Goal: Transaction & Acquisition: Download file/media

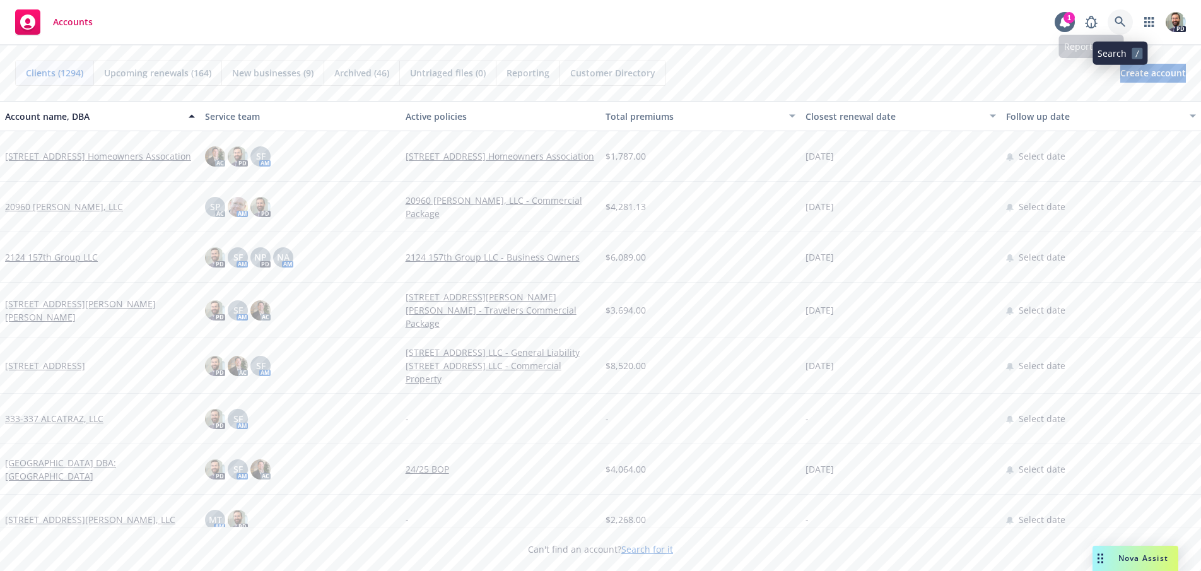
click at [1120, 20] on icon at bounding box center [1120, 21] width 11 height 11
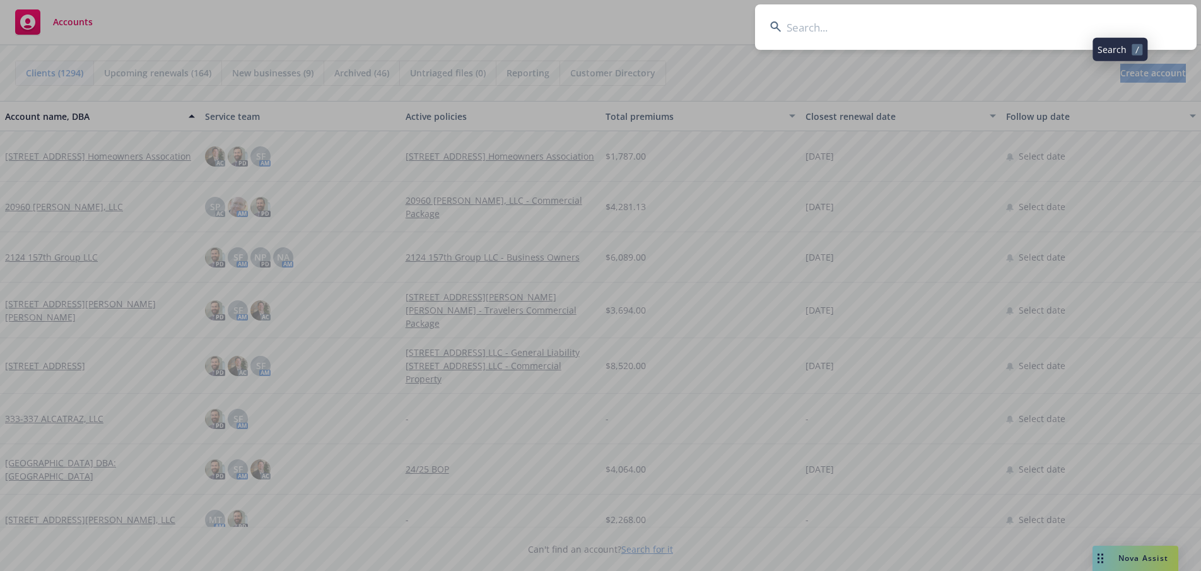
click at [1066, 20] on input at bounding box center [976, 26] width 442 height 45
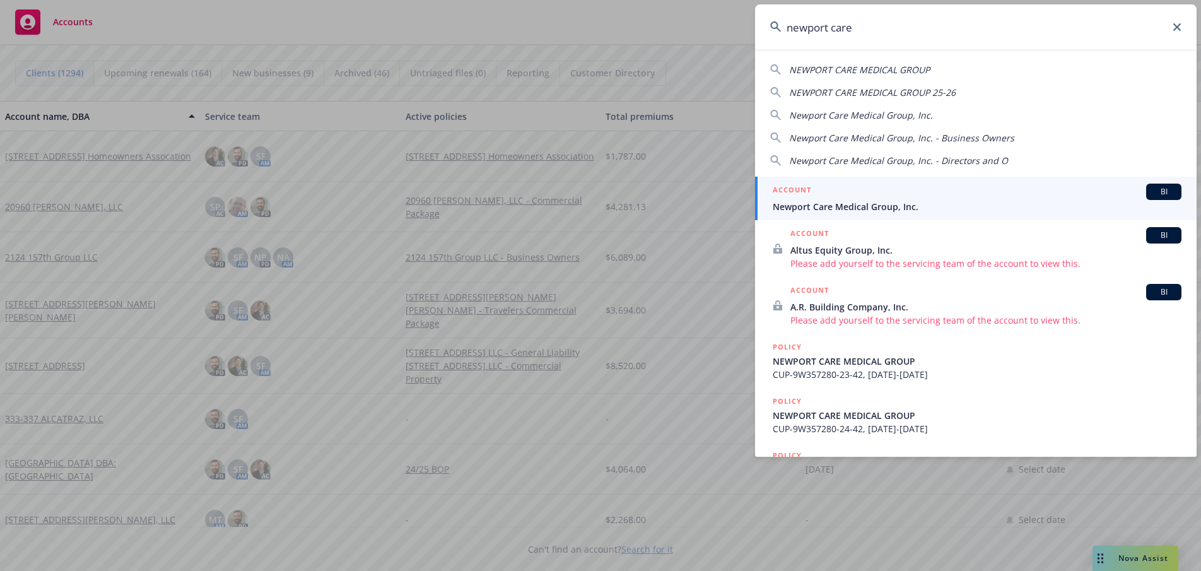
type input "newport care"
click at [810, 205] on span "Newport Care Medical Group, Inc." at bounding box center [977, 206] width 409 height 13
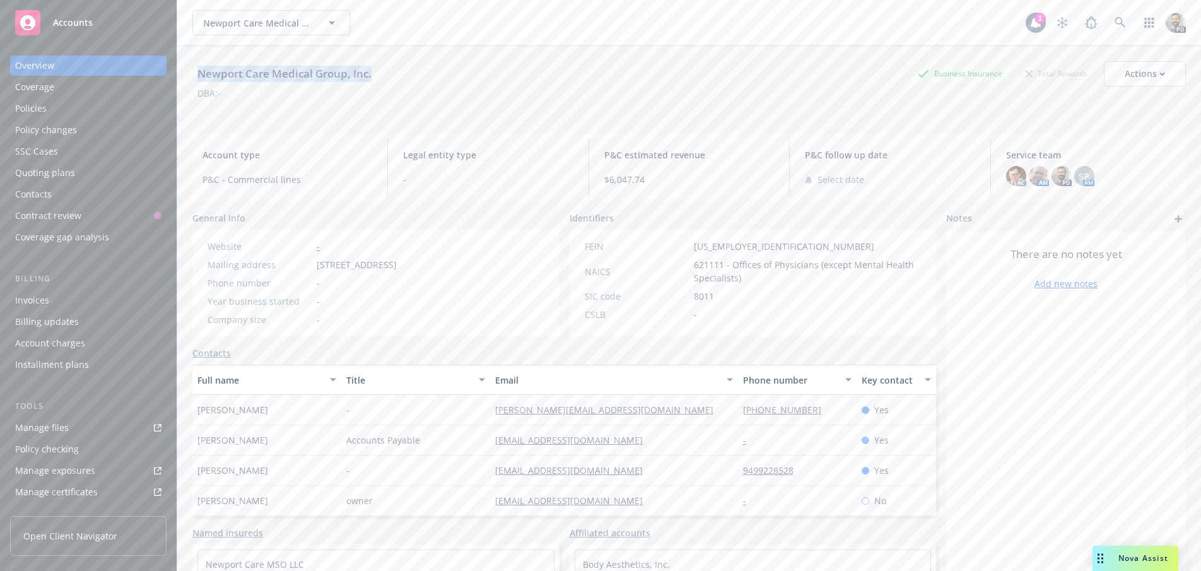
drag, startPoint x: 197, startPoint y: 69, endPoint x: 378, endPoint y: 71, distance: 181.1
click at [378, 71] on div "Newport Care Medical Group, Inc. Business Insurance Total Rewards Actions" at bounding box center [689, 73] width 994 height 25
copy div "Newport Care Medical Group, Inc."
drag, startPoint x: 30, startPoint y: 110, endPoint x: 57, endPoint y: 110, distance: 27.1
click at [30, 110] on div "Policies" at bounding box center [31, 108] width 32 height 20
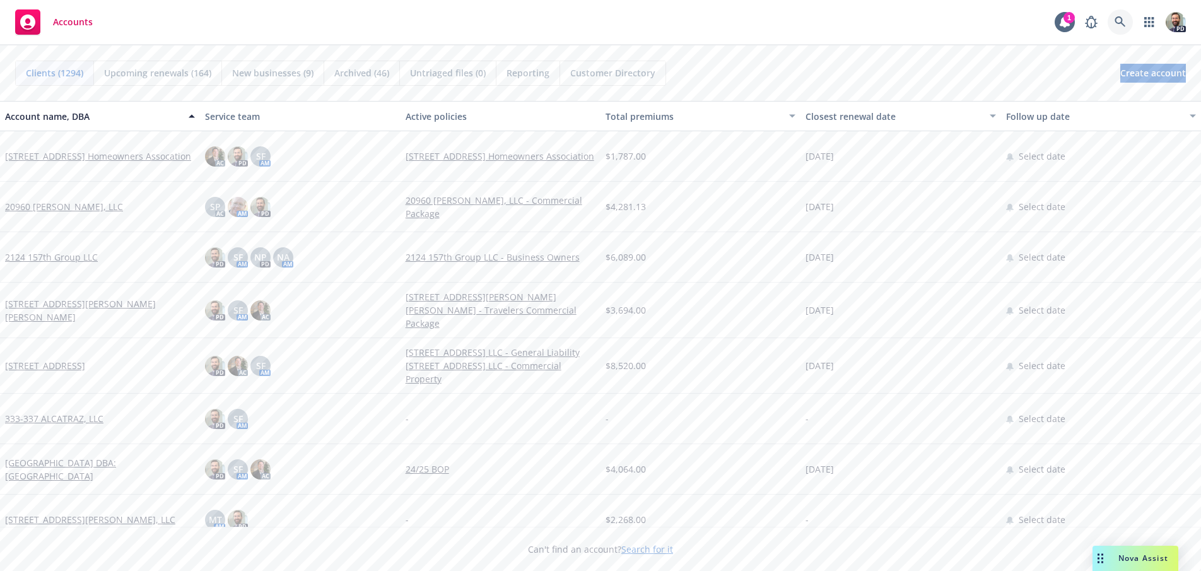
click at [1117, 21] on icon at bounding box center [1120, 21] width 11 height 11
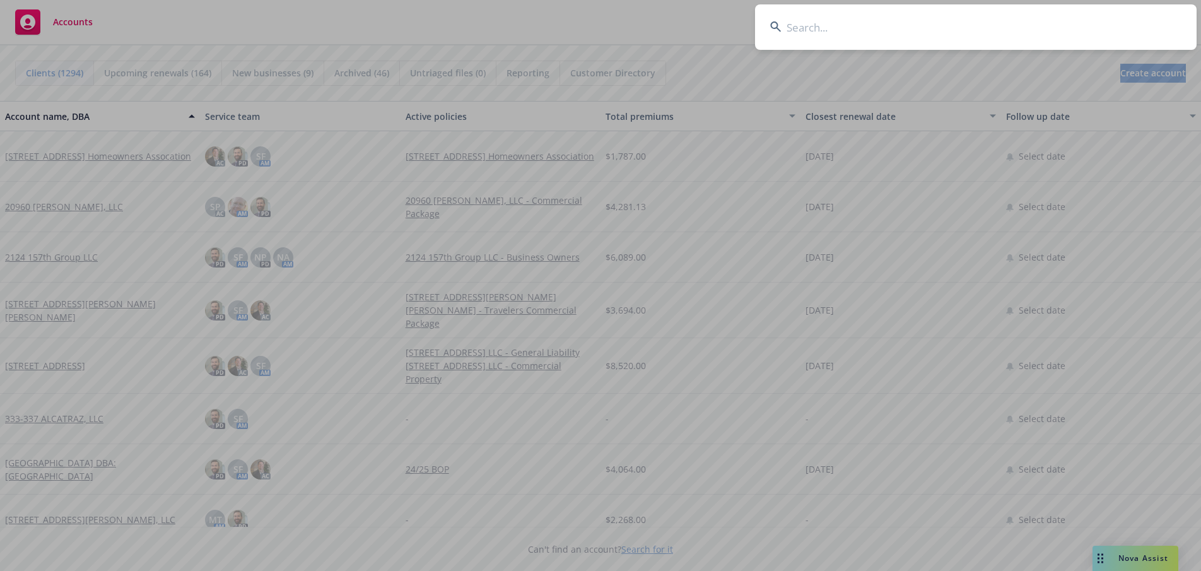
click at [1102, 25] on input at bounding box center [976, 26] width 442 height 45
click at [939, 22] on input at bounding box center [976, 26] width 442 height 45
paste input "Fortull, Inc"
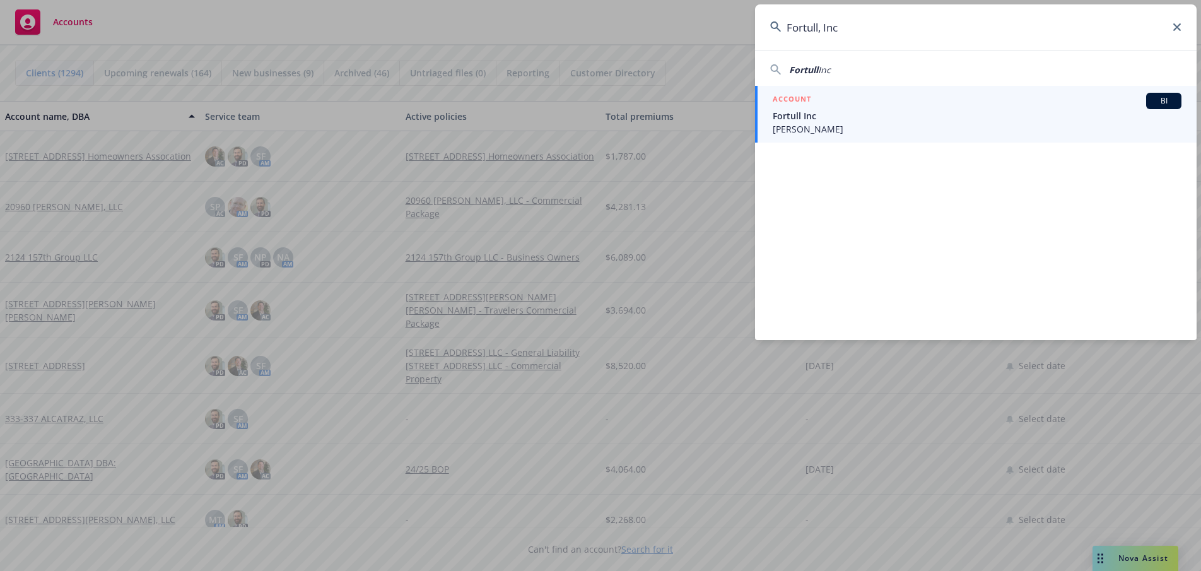
type input "Fortull, Inc"
click at [793, 118] on span "Fortull Inc" at bounding box center [977, 115] width 409 height 13
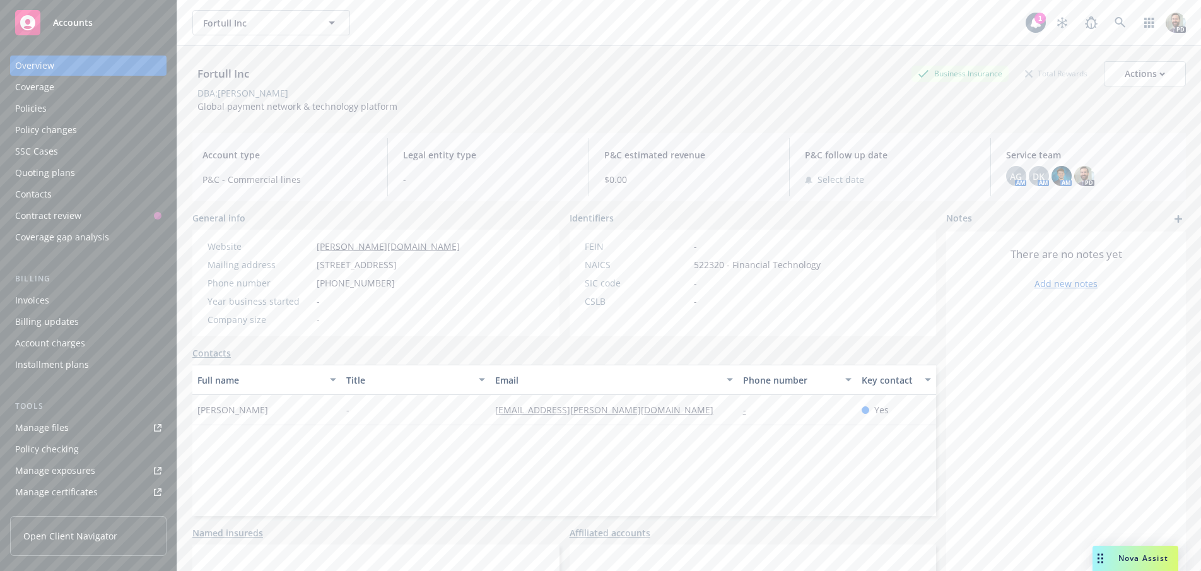
click at [34, 106] on div "Policies" at bounding box center [31, 108] width 32 height 20
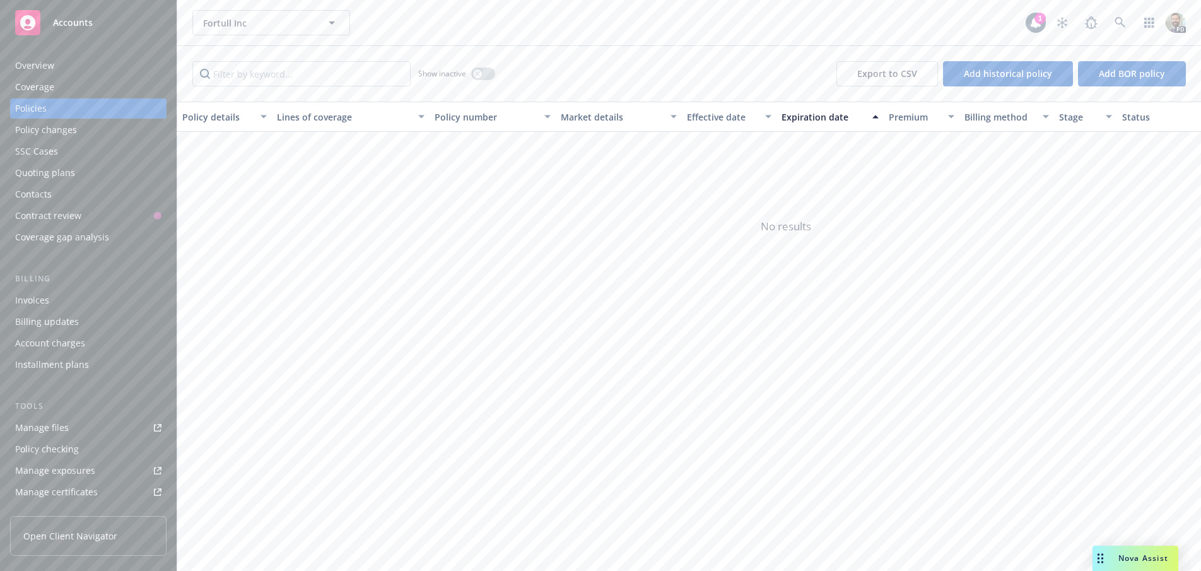
click at [51, 62] on div "Overview" at bounding box center [34, 66] width 39 height 20
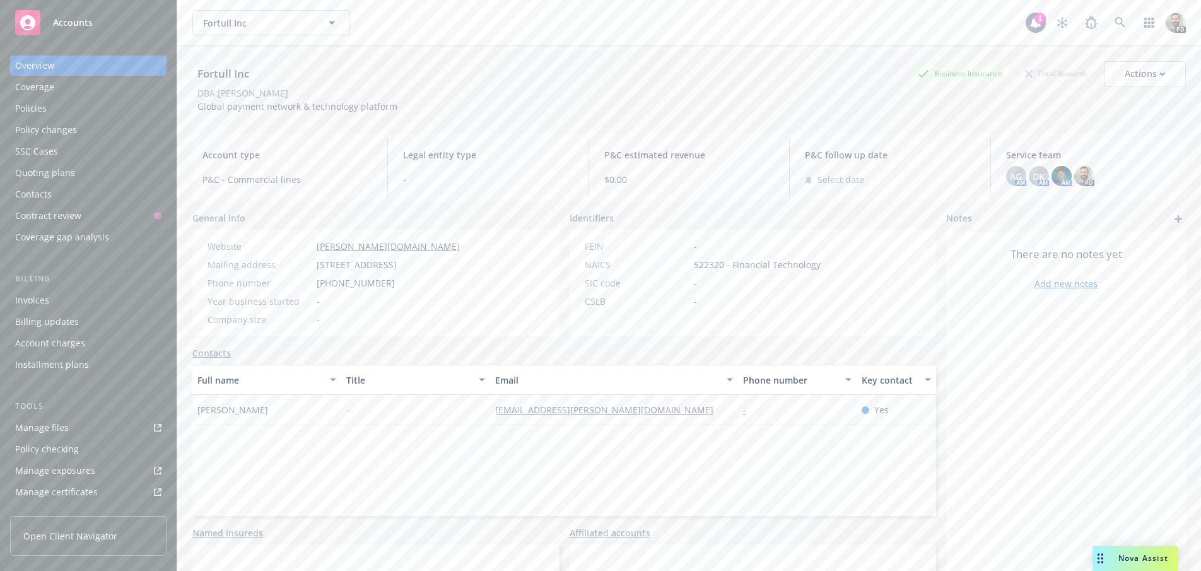
click at [33, 190] on div "Contacts" at bounding box center [33, 194] width 37 height 20
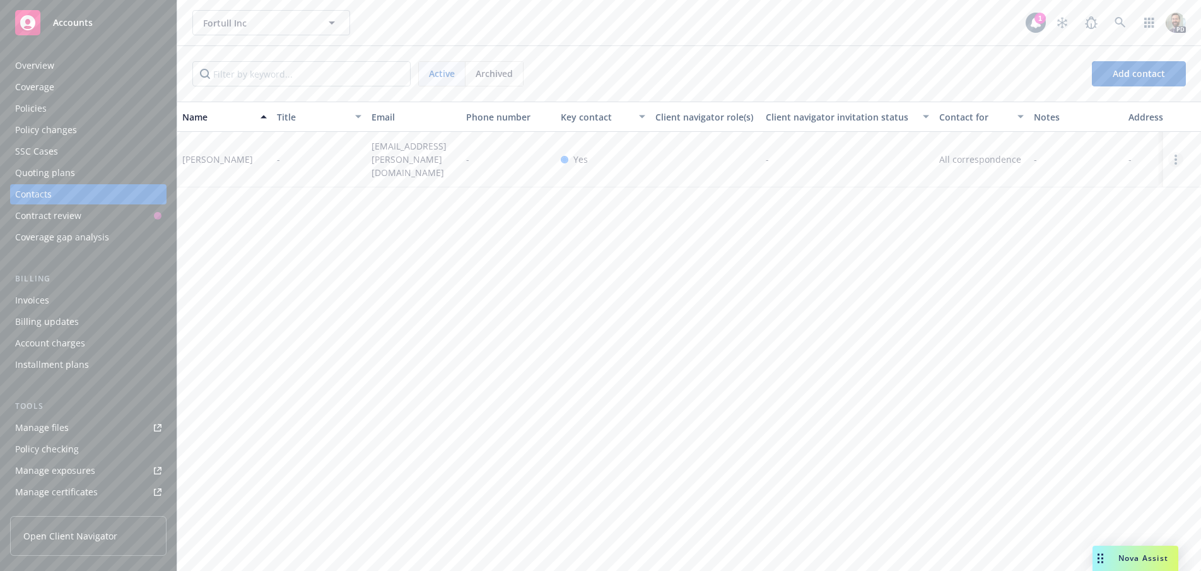
click at [1177, 162] on link "Open options" at bounding box center [1175, 159] width 15 height 15
click at [1069, 83] on link "Edit contact" at bounding box center [1095, 86] width 143 height 25
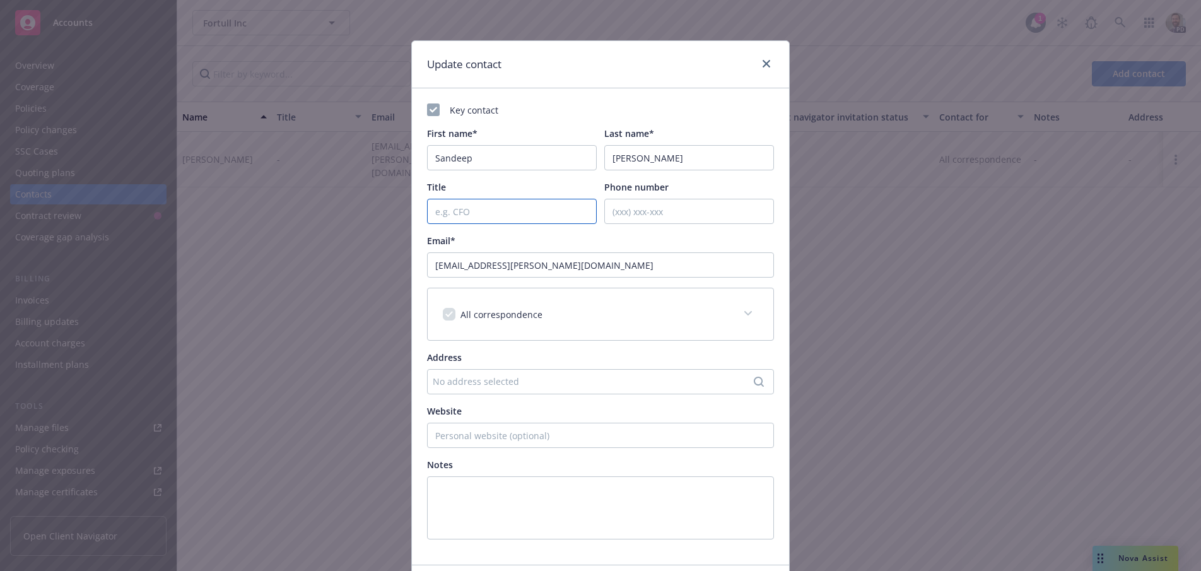
click at [440, 211] on input "Title" at bounding box center [512, 211] width 170 height 25
type input "CEO"
click at [481, 377] on div "No address selected" at bounding box center [594, 381] width 323 height 13
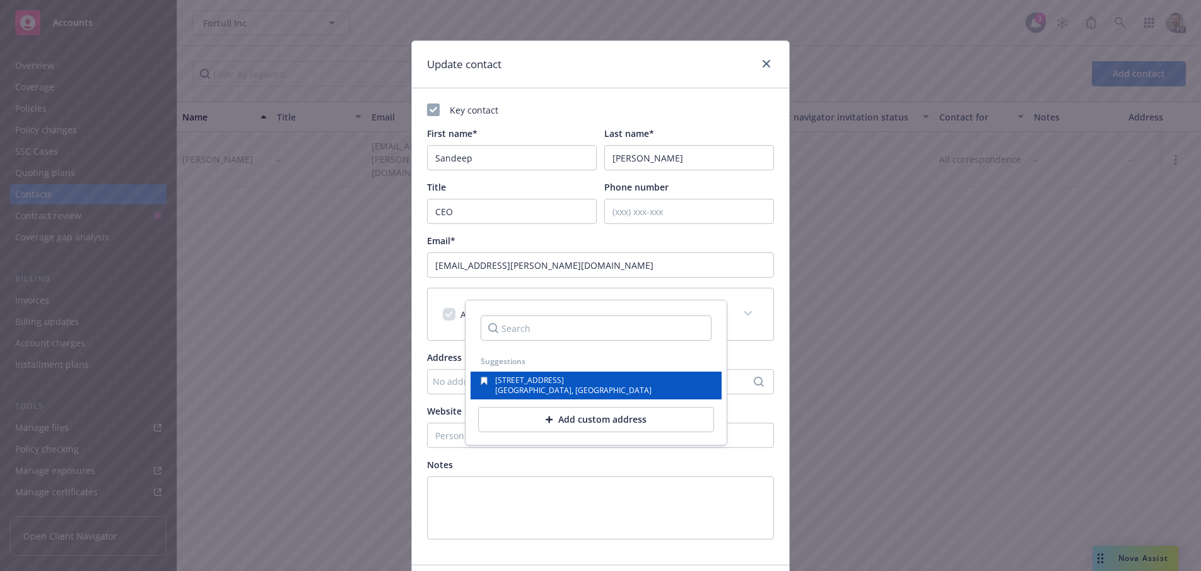
click at [517, 385] on span "[GEOGRAPHIC_DATA], [GEOGRAPHIC_DATA]" at bounding box center [573, 390] width 156 height 11
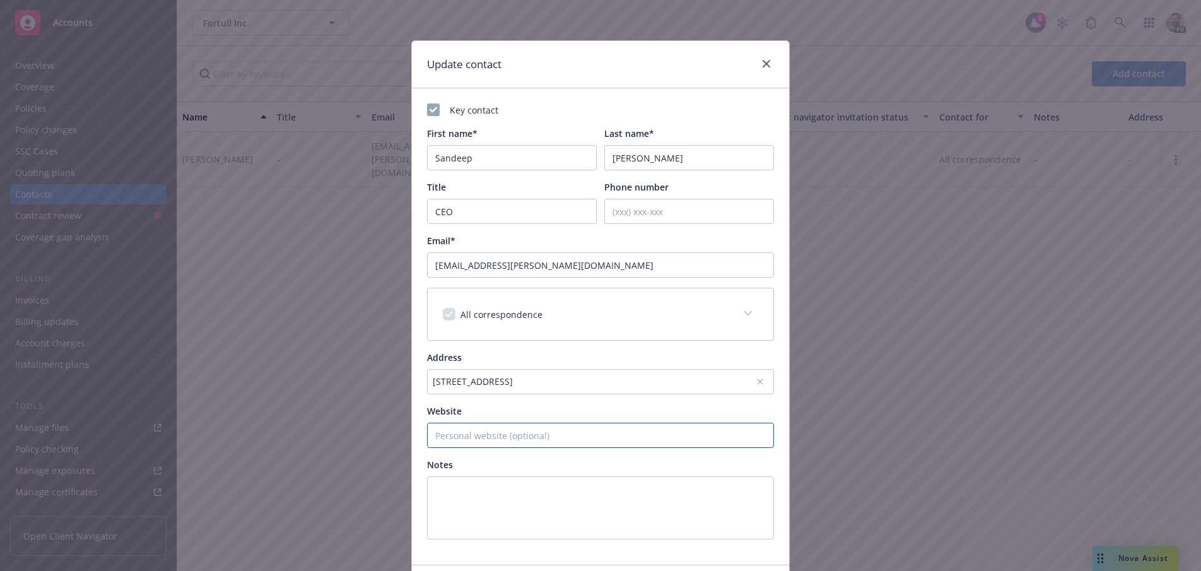
click at [473, 435] on input "Website" at bounding box center [600, 435] width 347 height 25
click at [456, 498] on textarea at bounding box center [600, 507] width 347 height 63
click at [632, 207] on input "Phone number" at bounding box center [689, 211] width 170 height 25
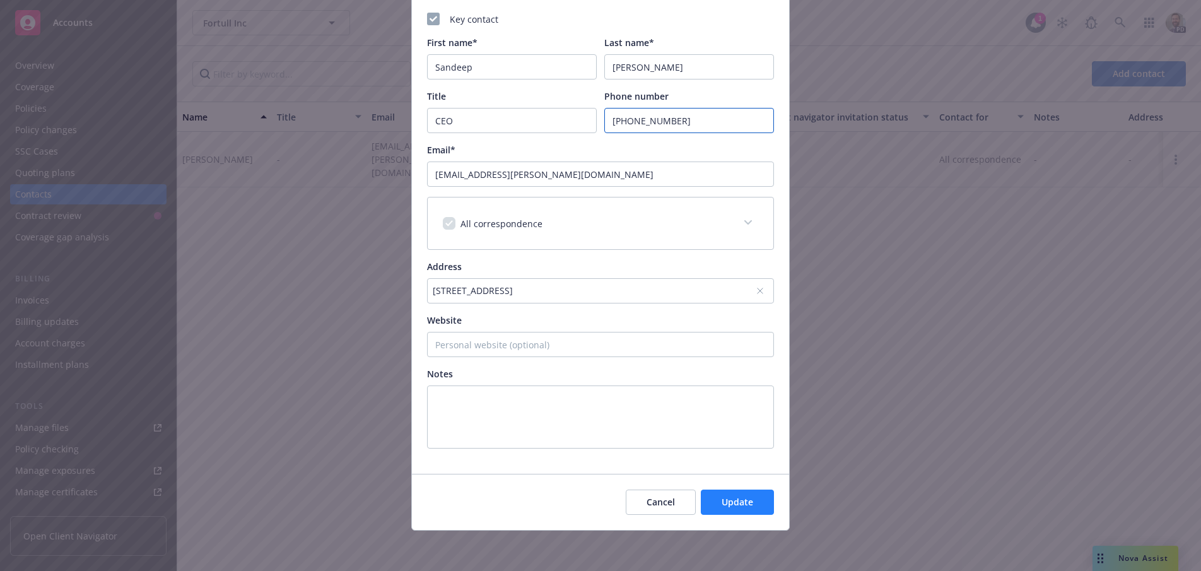
type input "[PHONE_NUMBER]"
click at [727, 504] on span "Update" at bounding box center [738, 502] width 32 height 12
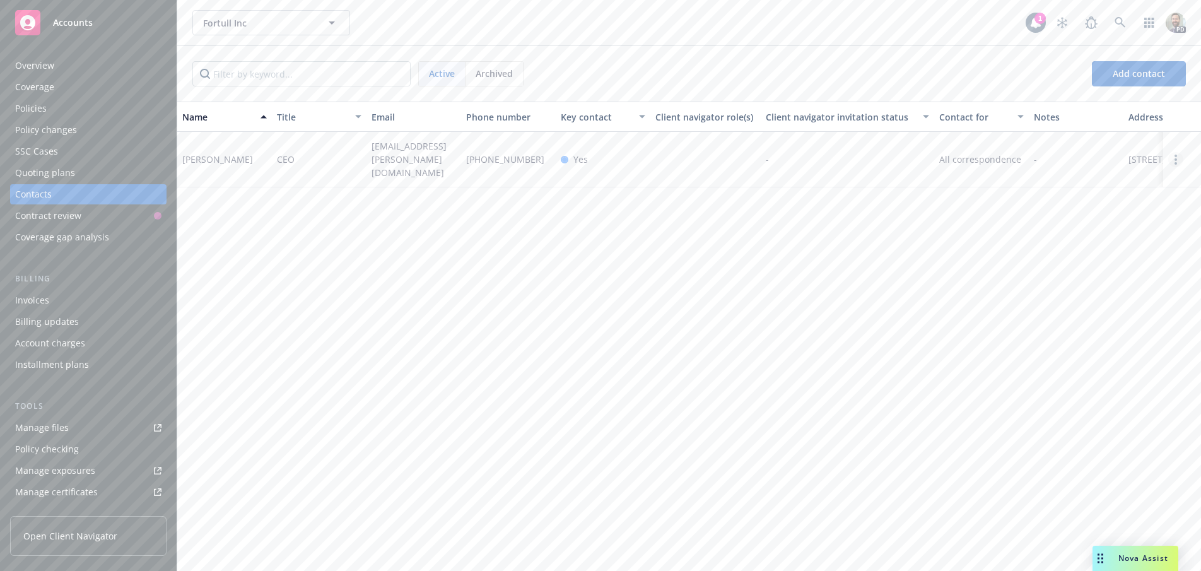
click at [1174, 159] on link "Open options" at bounding box center [1175, 159] width 15 height 15
click at [1060, 114] on link "Invite to client navigator" at bounding box center [1095, 114] width 143 height 25
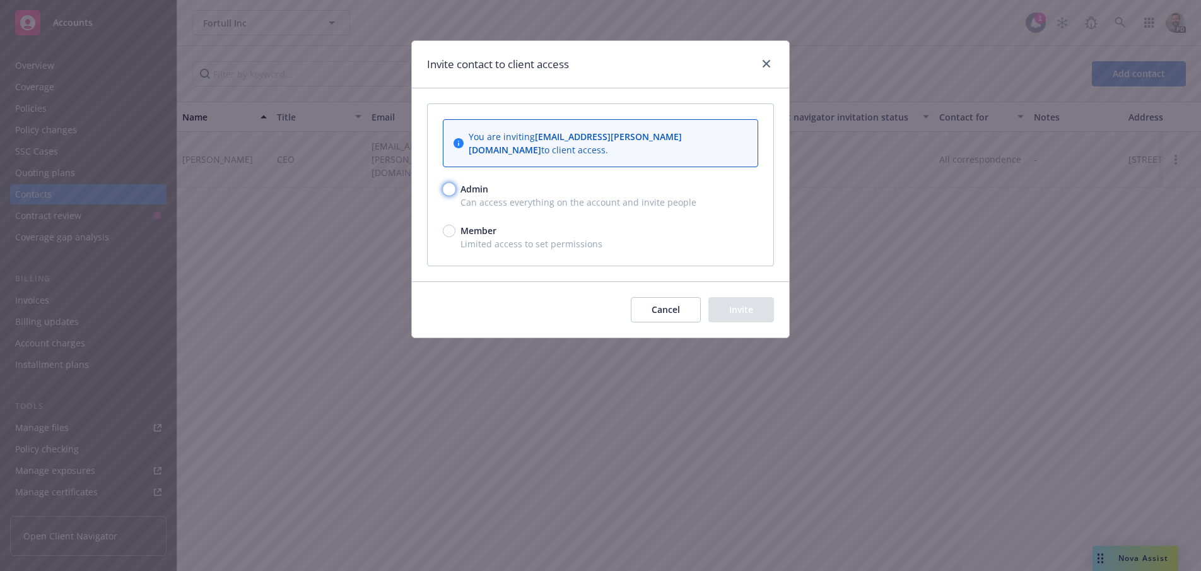
click at [448, 183] on input "Admin" at bounding box center [449, 189] width 13 height 13
radio input "true"
click at [743, 297] on button "Invite" at bounding box center [741, 309] width 66 height 25
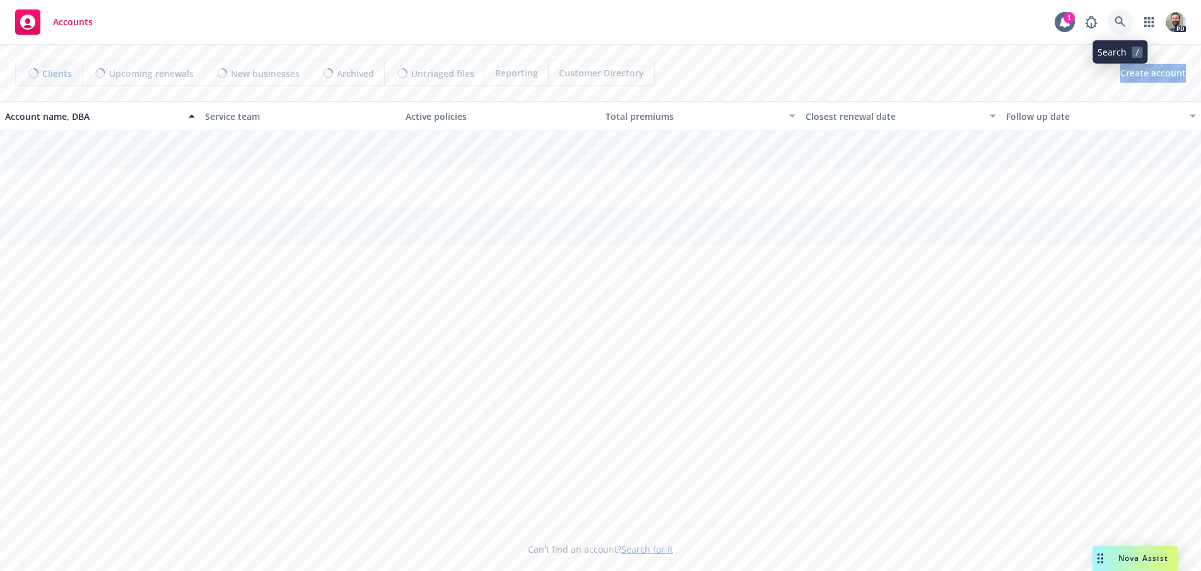
click at [1120, 20] on icon at bounding box center [1120, 21] width 11 height 11
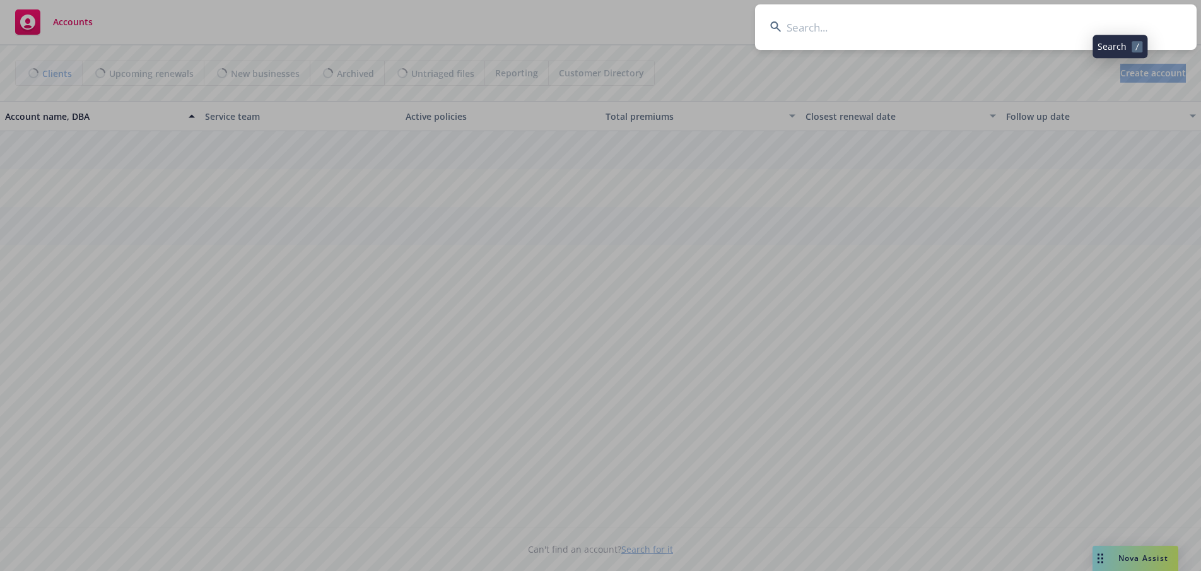
click at [1098, 28] on input at bounding box center [976, 26] width 442 height 45
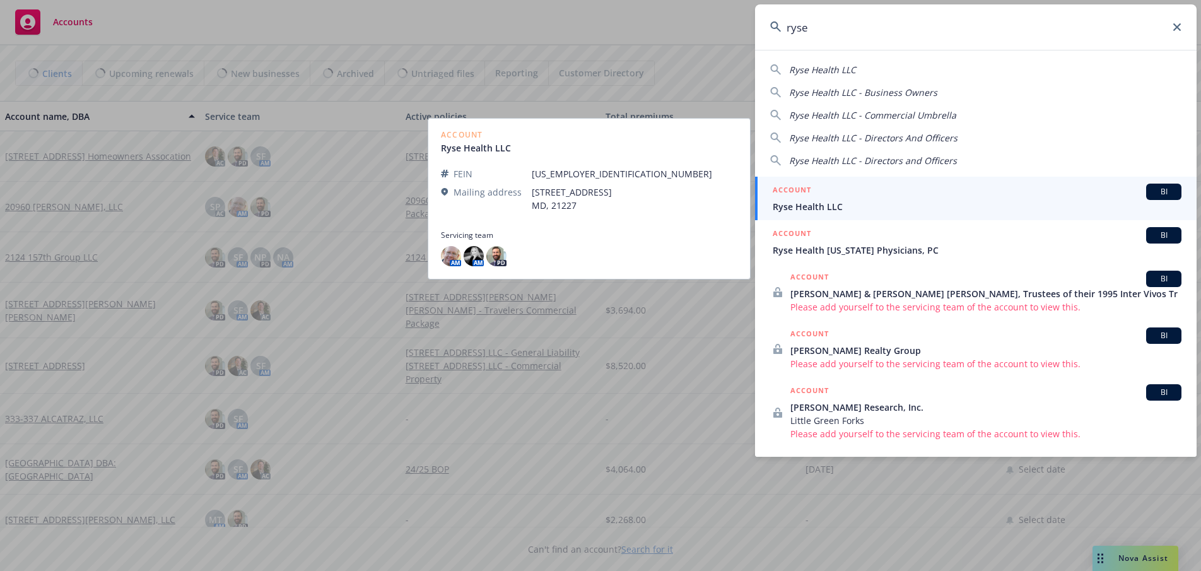
type input "ryse"
click at [815, 203] on span "Ryse Health LLC" at bounding box center [977, 206] width 409 height 13
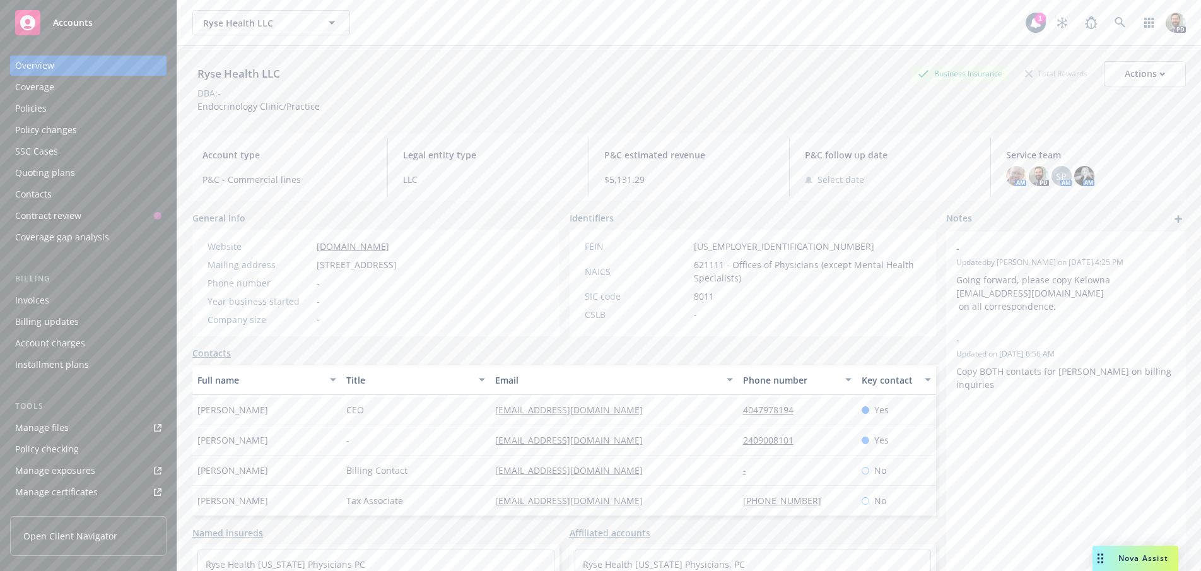
click at [41, 108] on div "Policies" at bounding box center [31, 108] width 32 height 20
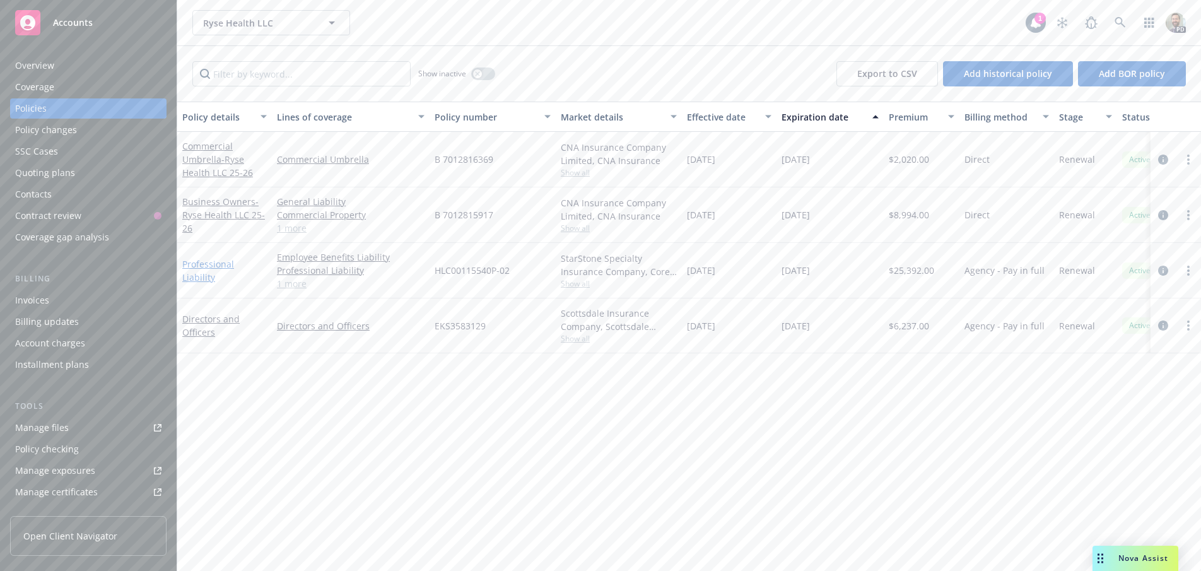
click at [205, 271] on link "Professional Liability" at bounding box center [208, 270] width 52 height 25
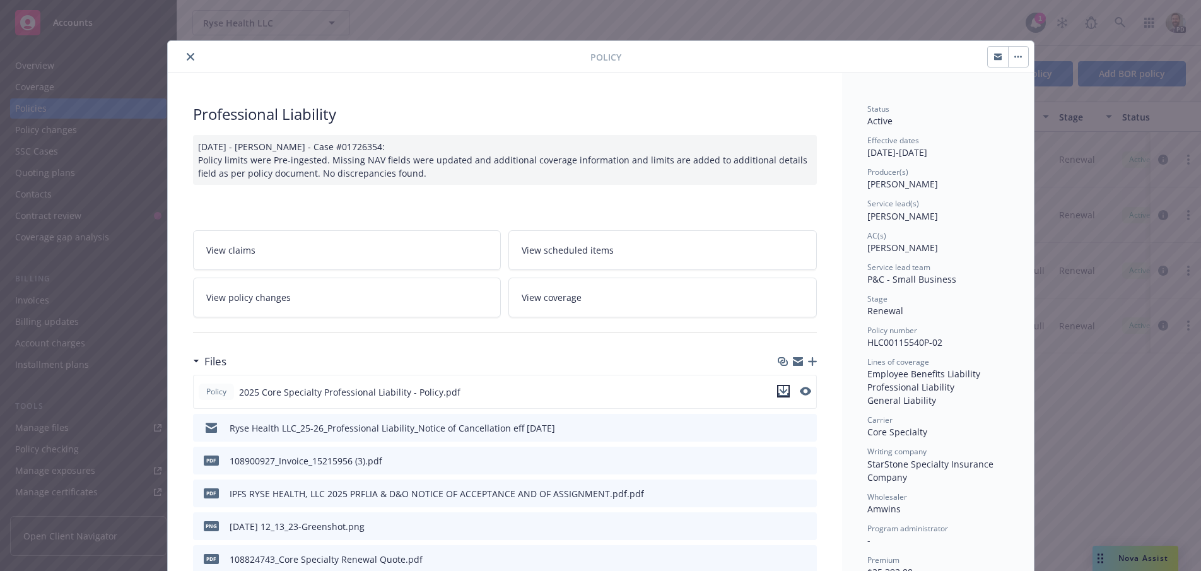
click at [779, 386] on icon "download file" at bounding box center [784, 391] width 10 height 10
